Goal: Find specific fact: Find specific fact

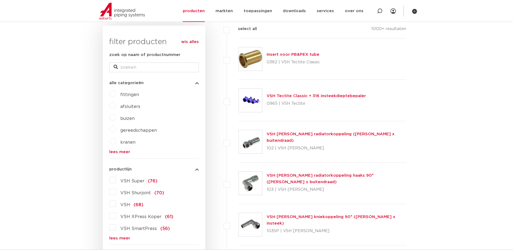
scroll to position [81, 0]
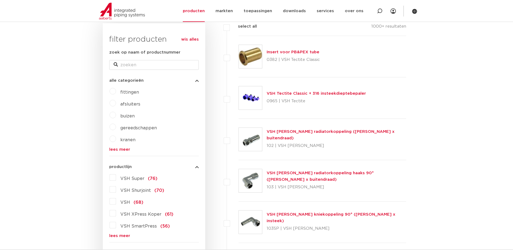
click at [117, 215] on label "VSH XPress Koper (61)" at bounding box center [144, 213] width 57 height 9
click at [0, 0] on input "VSH XPress Koper (61)" at bounding box center [0, 0] width 0 height 0
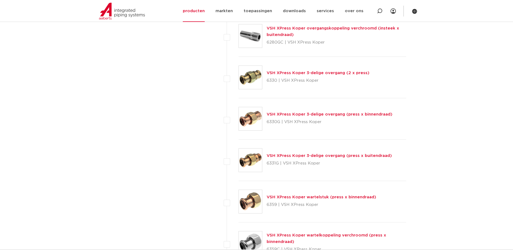
scroll to position [676, 0]
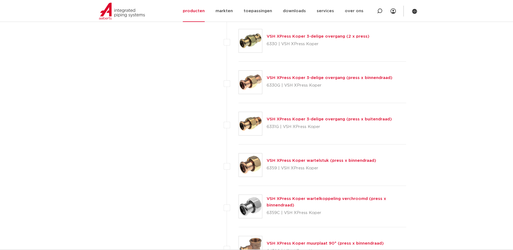
click at [295, 158] on div "VSH XPress Koper wartelstuk (press x binnendraad) 6359 | VSH XPress Koper" at bounding box center [322, 164] width 110 height 15
click at [295, 160] on link "VSH XPress Koper wartelstuk (press x binnendraad)" at bounding box center [322, 161] width 110 height 4
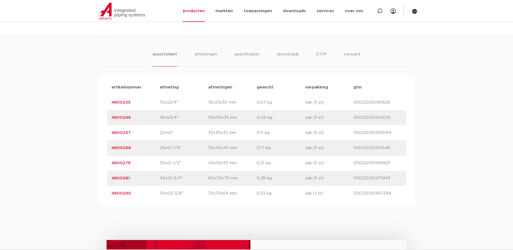
scroll to position [325, 0]
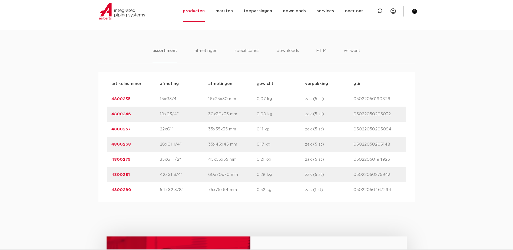
drag, startPoint x: 133, startPoint y: 145, endPoint x: 130, endPoint y: 145, distance: 3.5
click at [130, 145] on p "4800268" at bounding box center [135, 144] width 48 height 6
drag, startPoint x: 132, startPoint y: 159, endPoint x: 111, endPoint y: 158, distance: 20.3
click at [111, 158] on p "4800279" at bounding box center [135, 159] width 48 height 6
drag, startPoint x: 111, startPoint y: 158, endPoint x: 118, endPoint y: 158, distance: 6.8
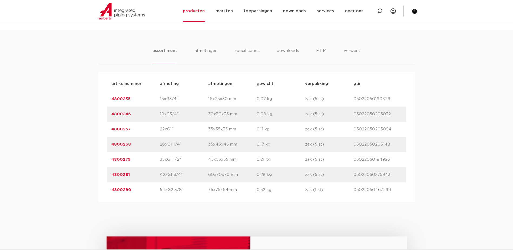
copy link "4800279"
click at [131, 145] on p "4800268" at bounding box center [135, 144] width 48 height 6
drag, startPoint x: 132, startPoint y: 144, endPoint x: 110, endPoint y: 145, distance: 21.7
click at [110, 145] on div "artikelnummer 4800268 afmeting 28xG1 1/4" afmetingen 35x45x45 mm gewicht 0,17 k…" at bounding box center [256, 144] width 299 height 15
drag, startPoint x: 110, startPoint y: 145, endPoint x: 120, endPoint y: 145, distance: 9.7
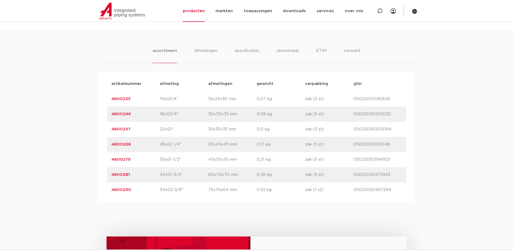
copy link "4800268"
